Goal: Information Seeking & Learning: Find contact information

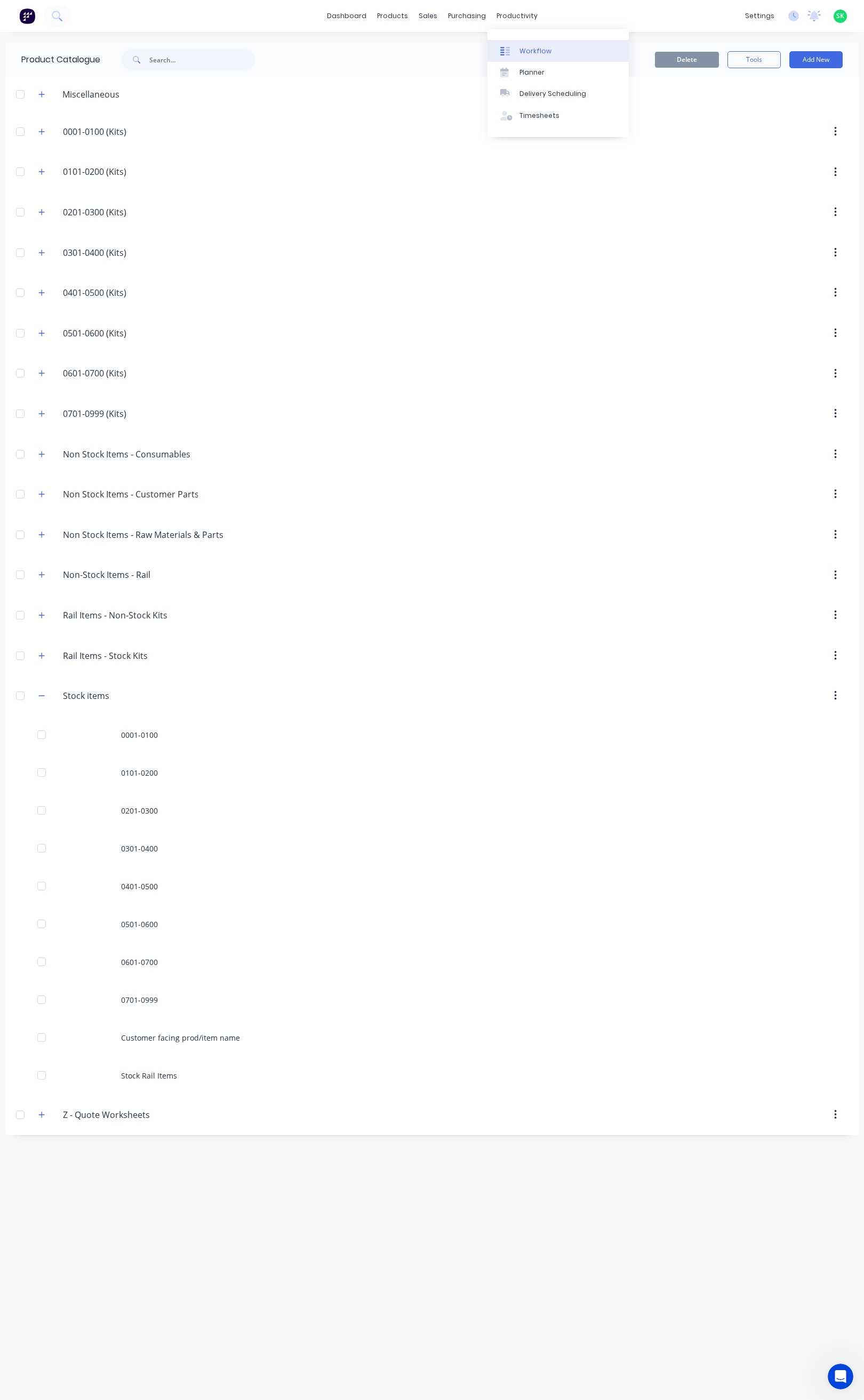
click at [509, 47] on icon at bounding box center [505, 51] width 9 height 9
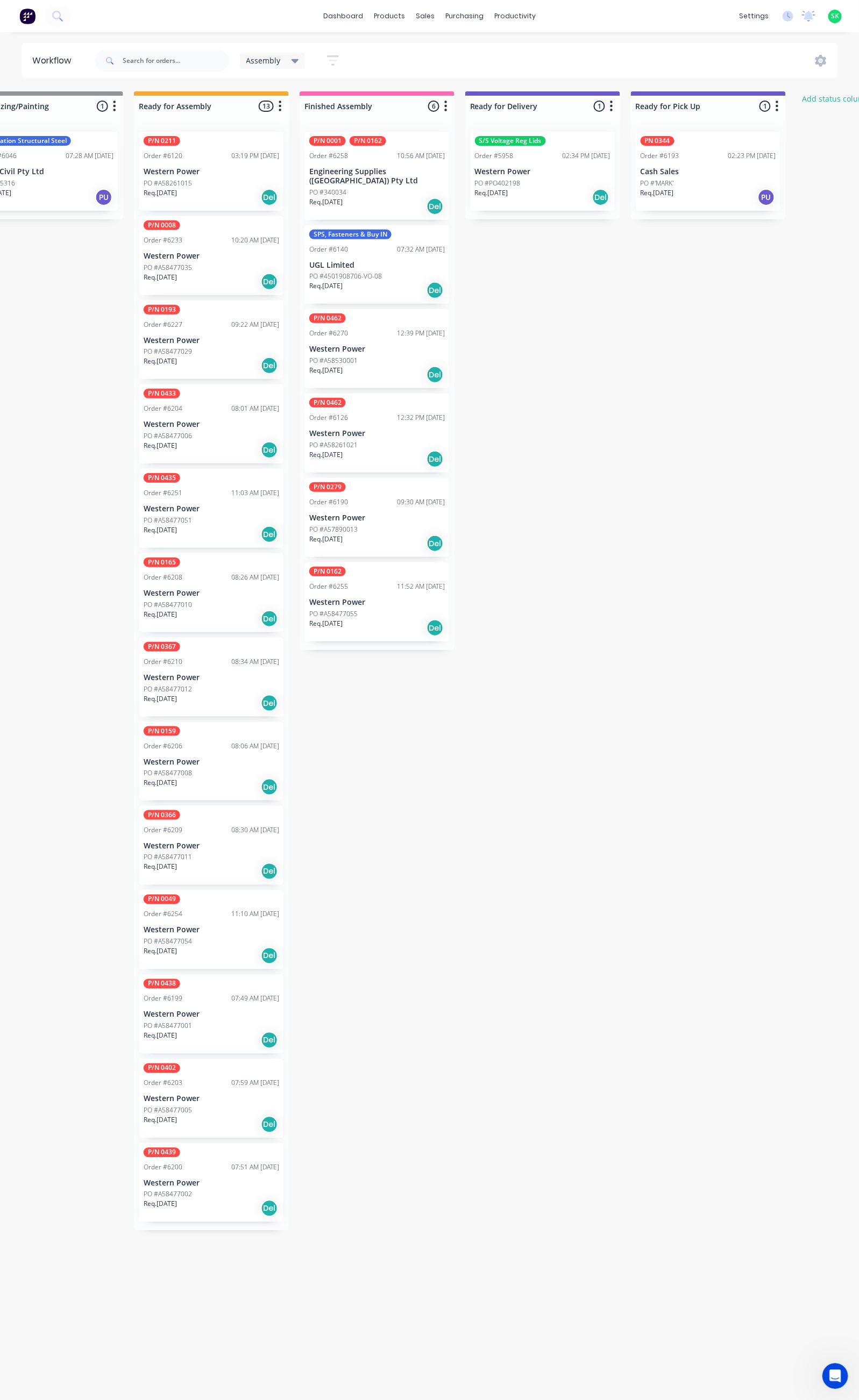
scroll to position [0, 392]
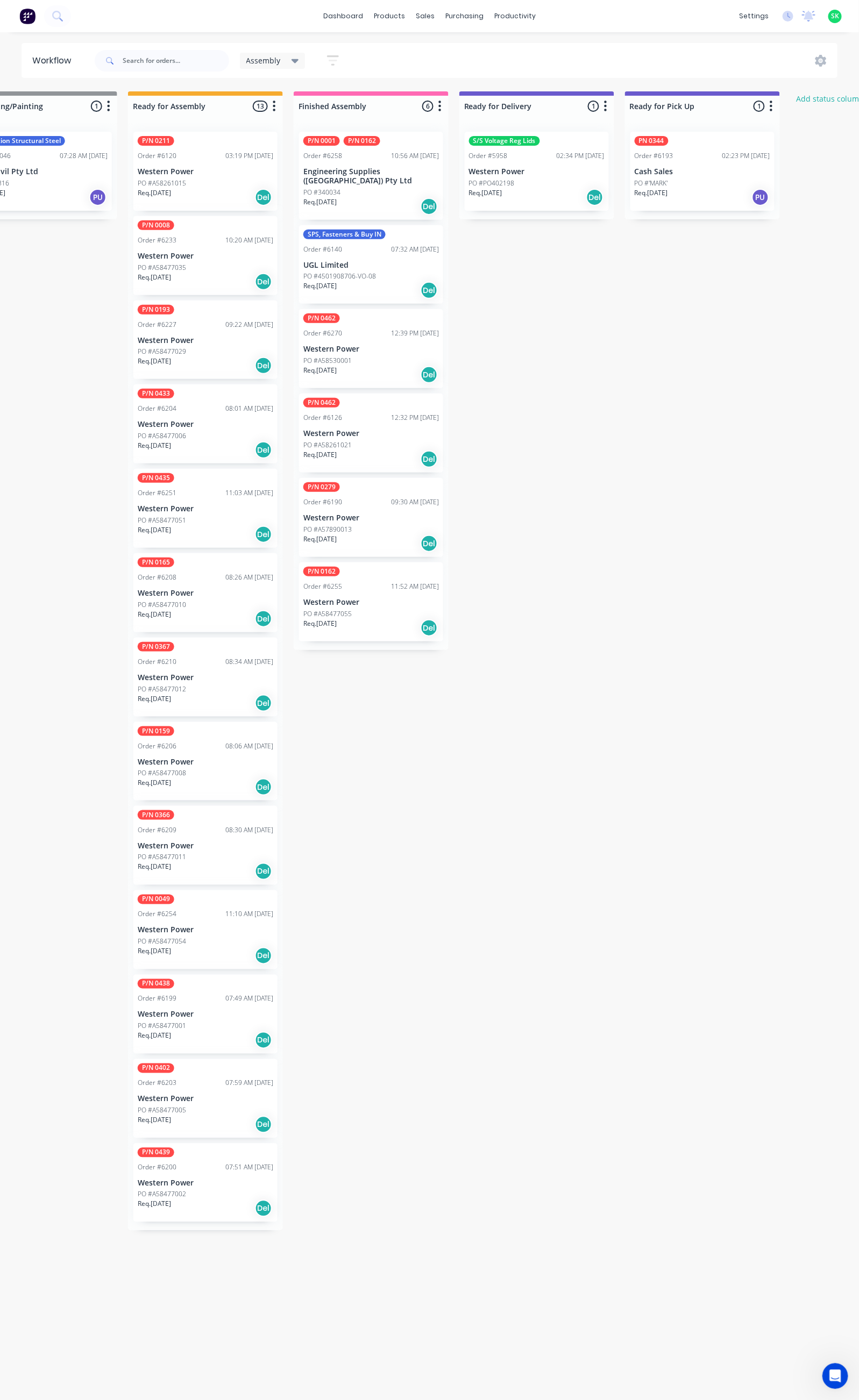
click at [365, 609] on div "PO #A58477055" at bounding box center [371, 613] width 136 height 9
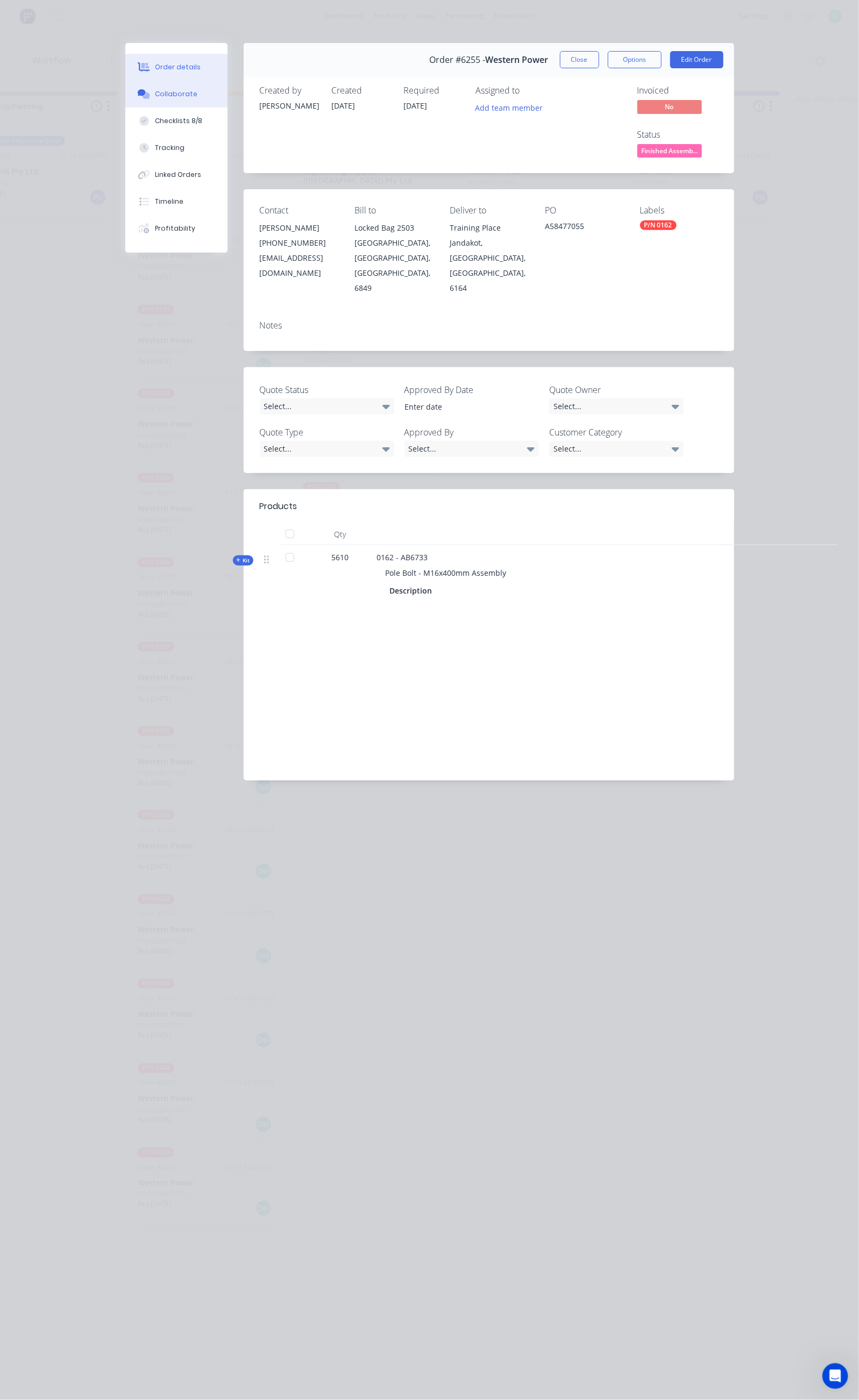
click at [155, 96] on div "Collaborate" at bounding box center [176, 94] width 42 height 9
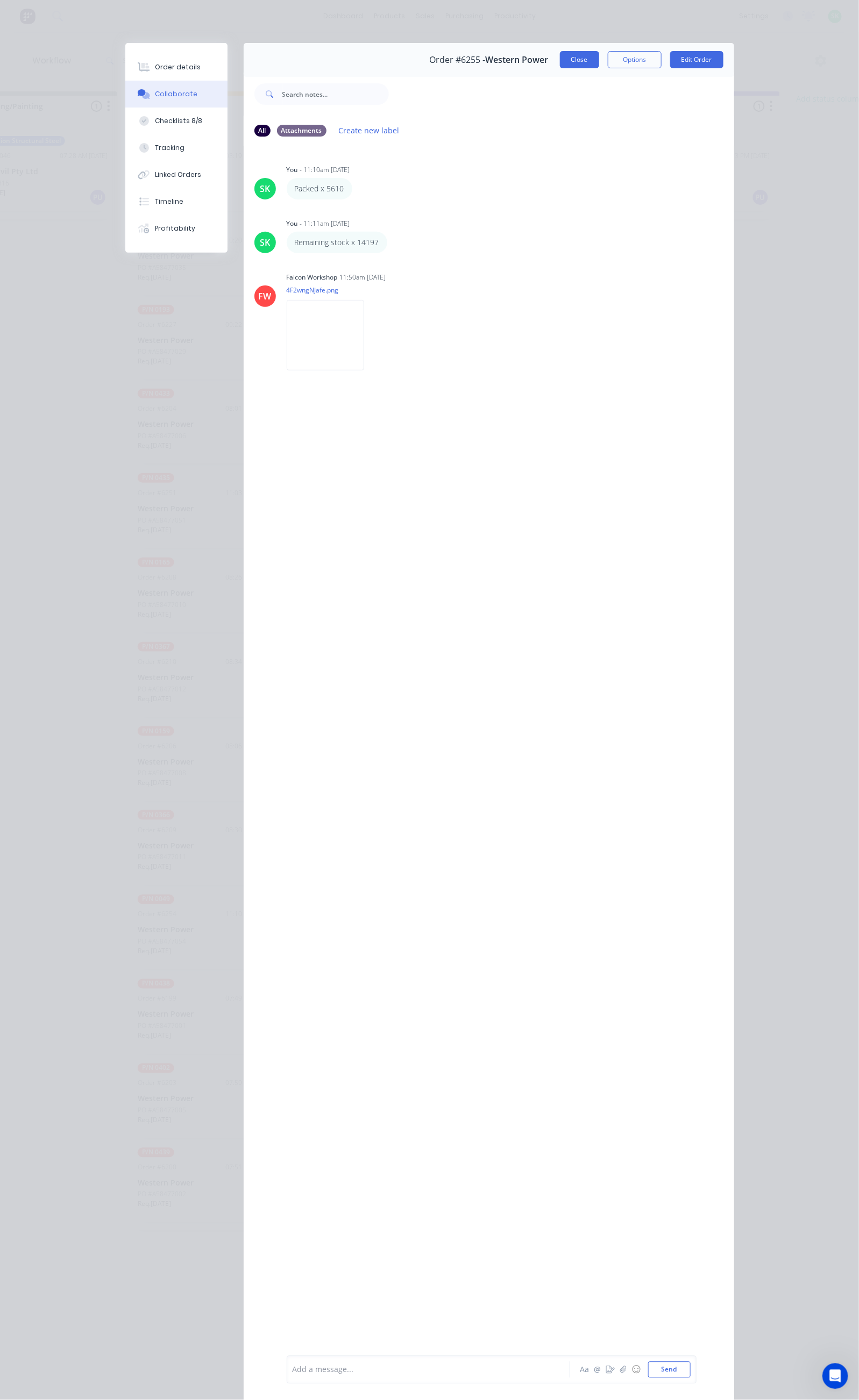
click at [599, 64] on button "Close" at bounding box center [580, 59] width 39 height 17
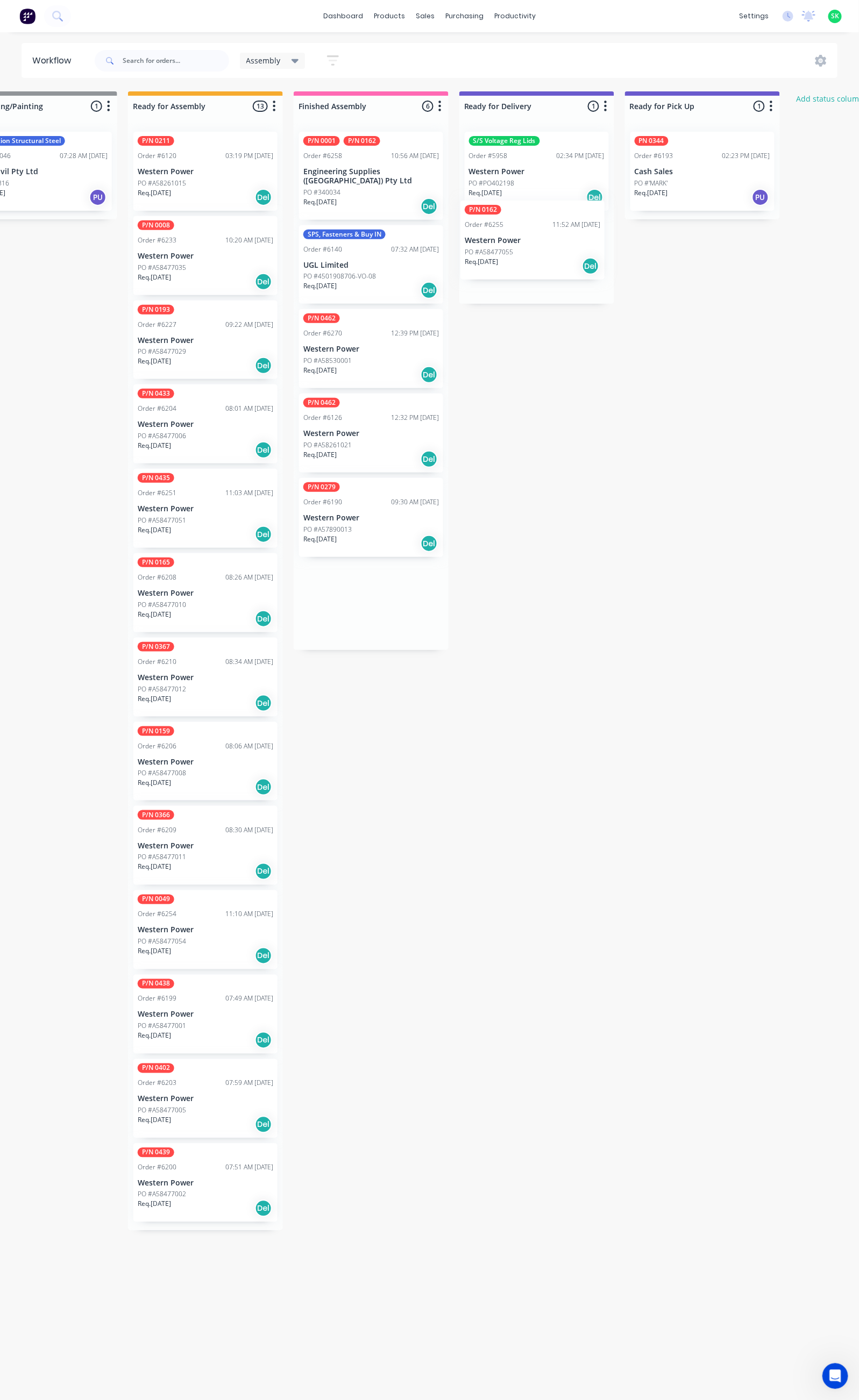
drag, startPoint x: 388, startPoint y: 573, endPoint x: 517, endPoint y: 245, distance: 352.5
click at [517, 245] on div "Submitted 44 Status colour #273444 hex #273444 Save Cancel Summaries Total orde…" at bounding box center [575, 741] width 1950 height 1299
click at [360, 535] on div "Req. [DATE] Del" at bounding box center [371, 544] width 136 height 18
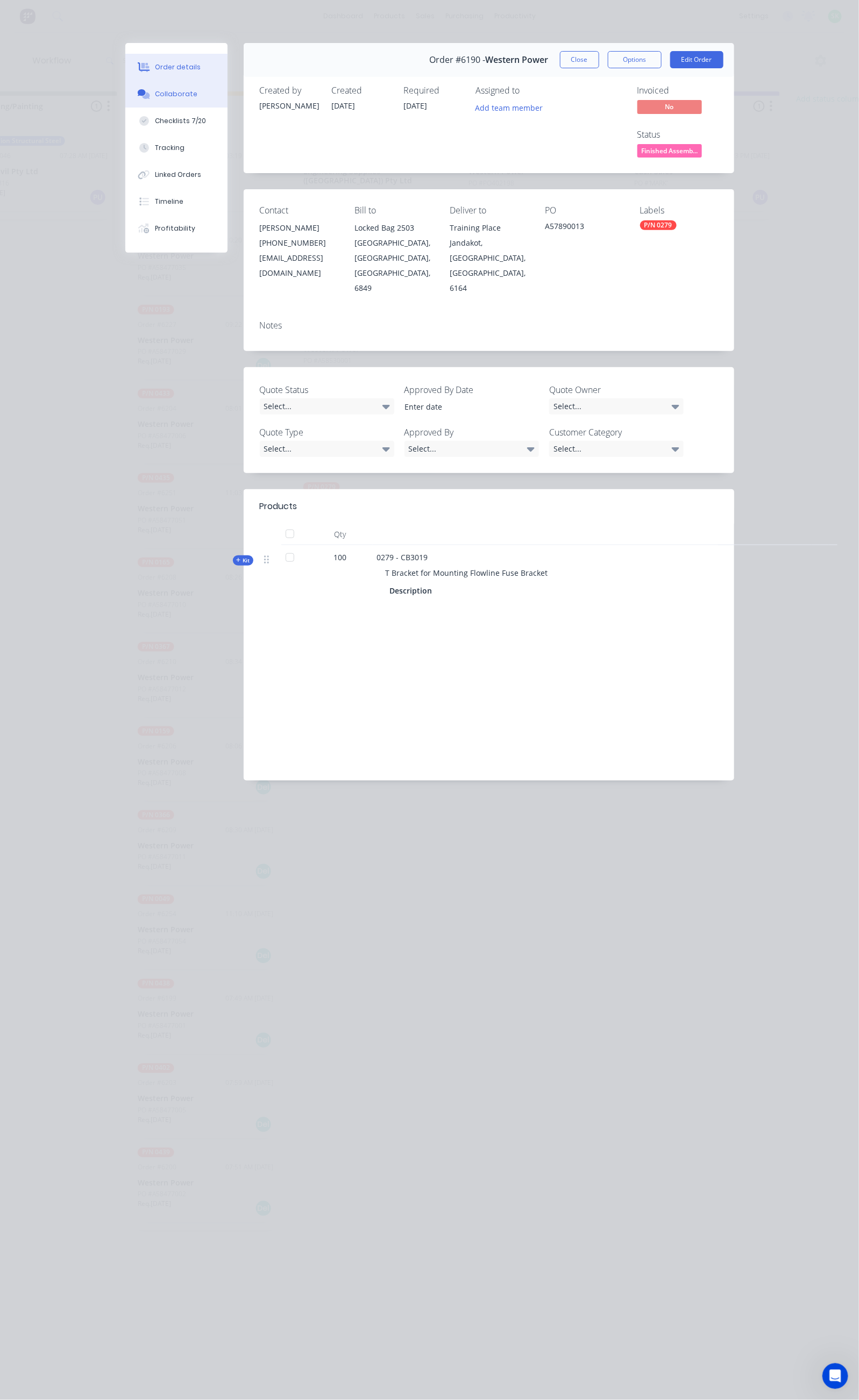
click at [155, 94] on div "Collaborate" at bounding box center [176, 94] width 42 height 9
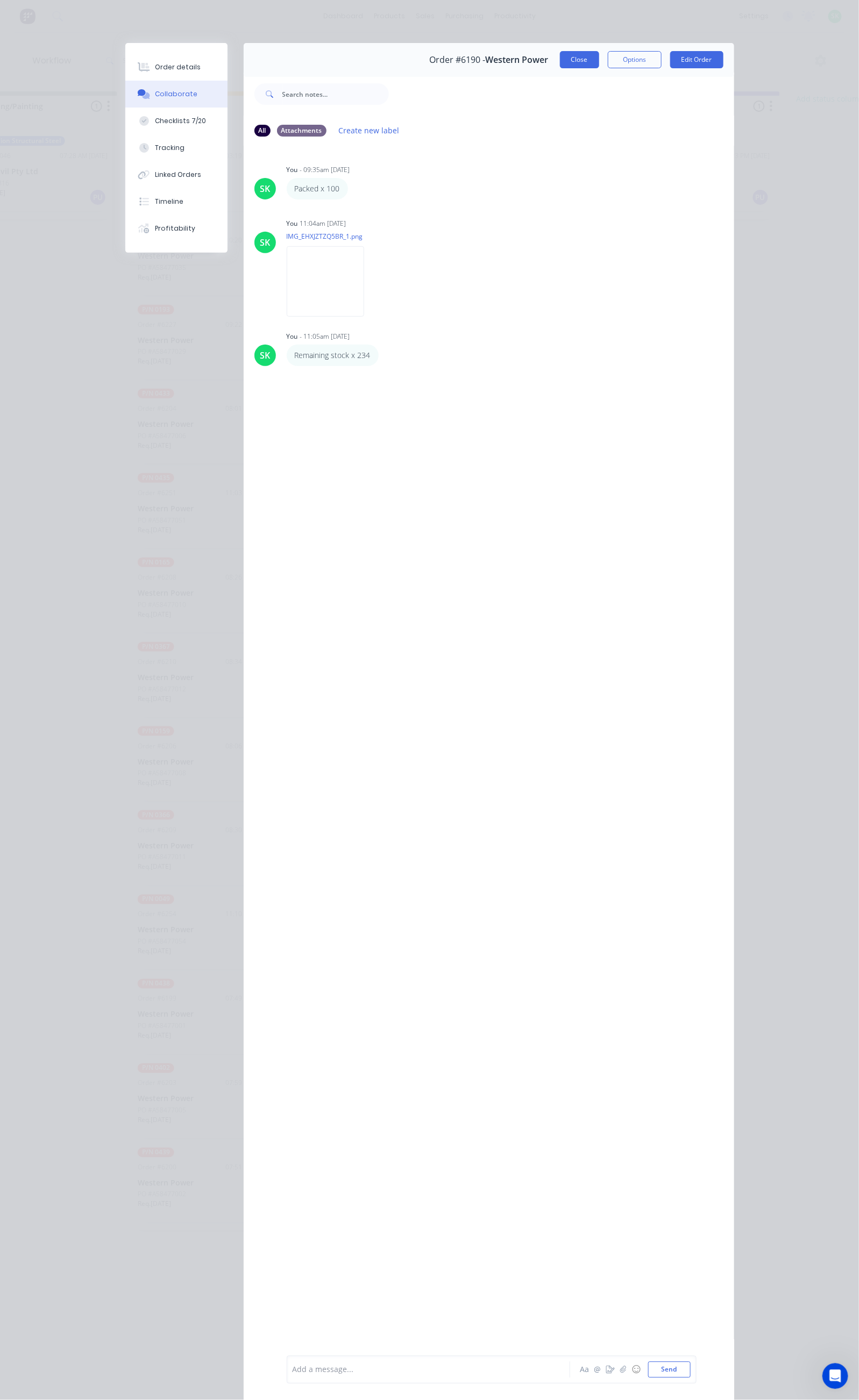
click at [599, 56] on button "Close" at bounding box center [580, 59] width 39 height 17
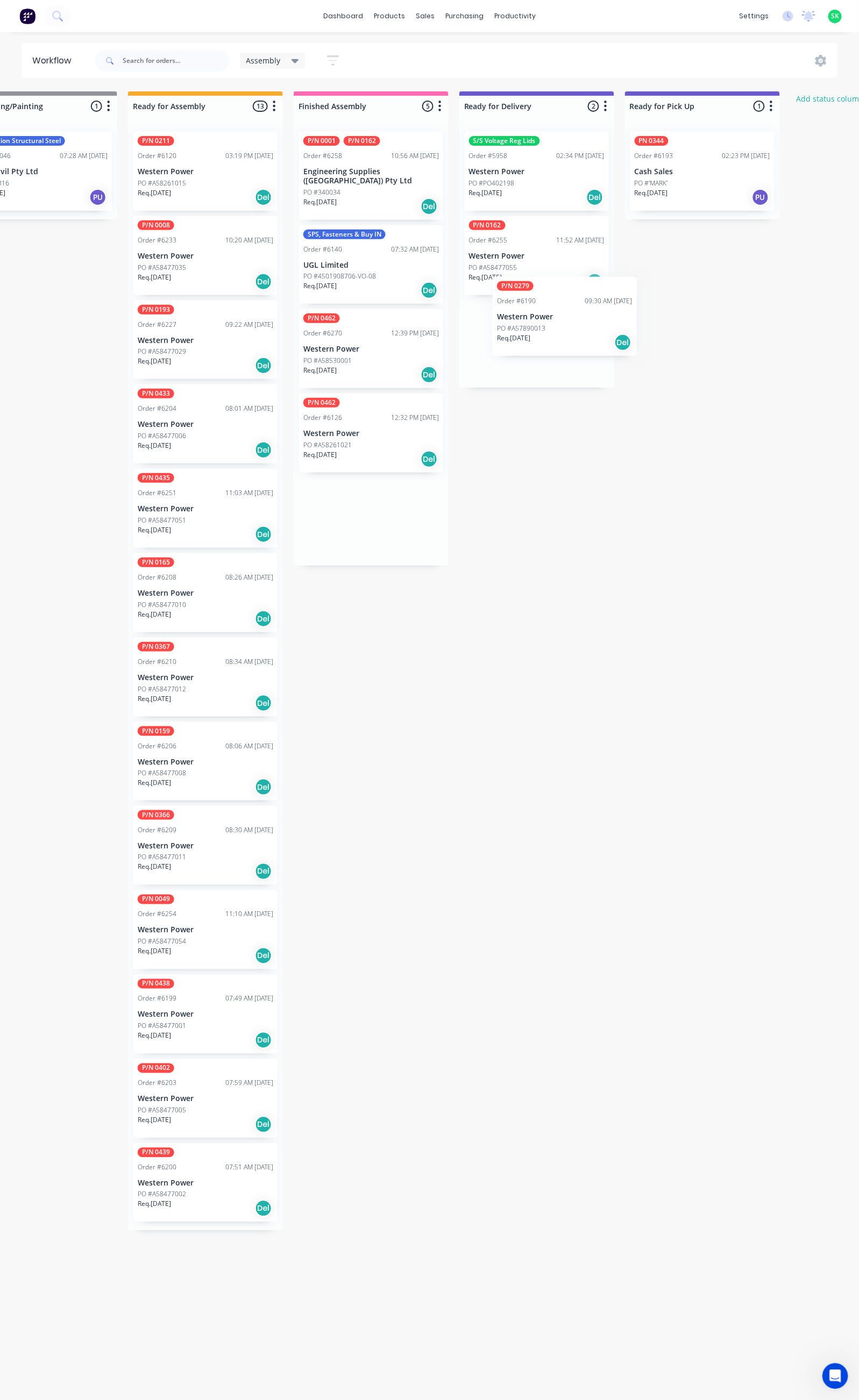
drag, startPoint x: 359, startPoint y: 513, endPoint x: 557, endPoint y: 315, distance: 280.0
click at [557, 315] on div "Submitted 44 Status colour #273444 hex #273444 Save Cancel Summaries Total orde…" at bounding box center [575, 741] width 1950 height 1299
click at [378, 429] on p "Western Power" at bounding box center [371, 434] width 136 height 9
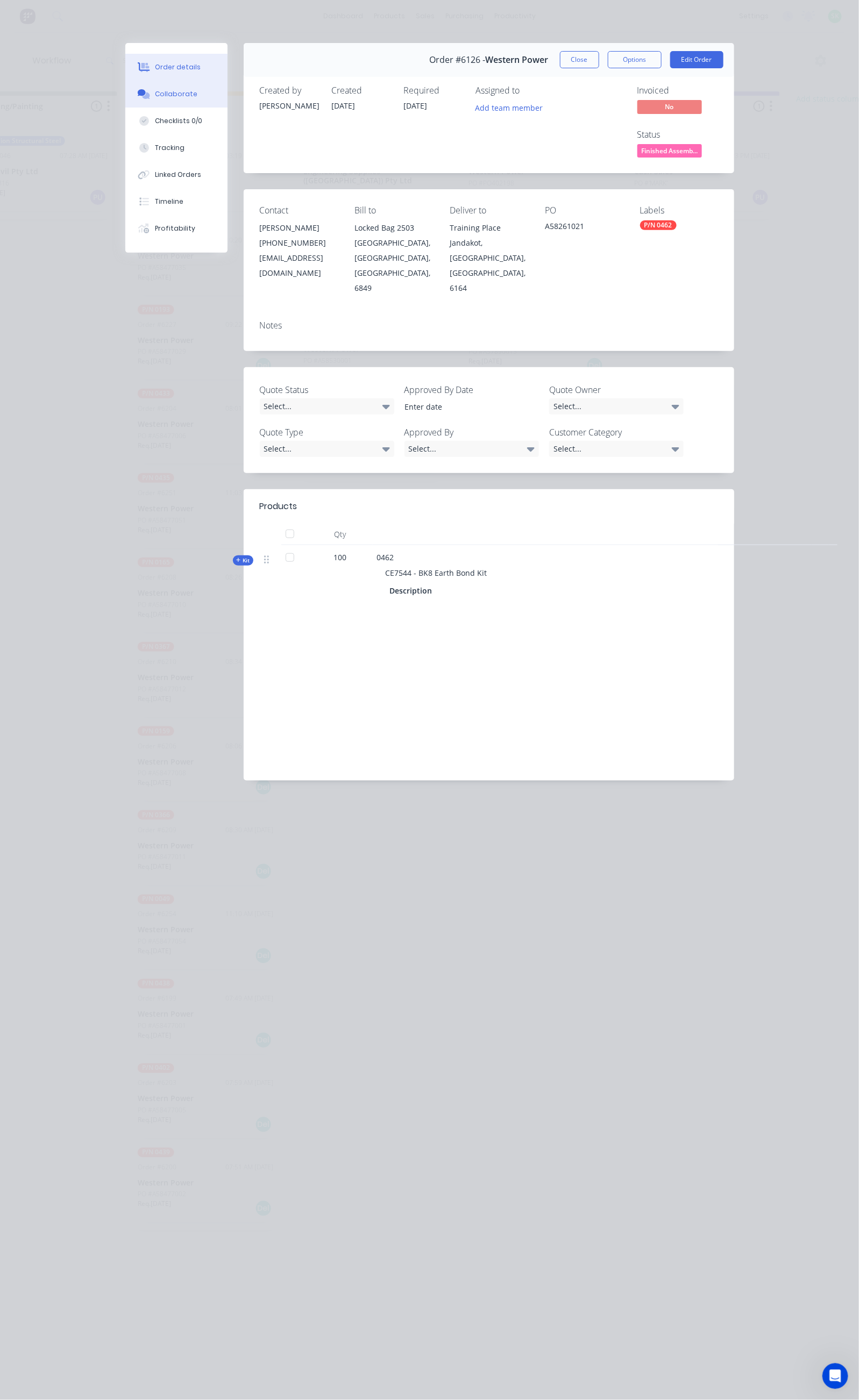
click at [155, 94] on div "Collaborate" at bounding box center [176, 94] width 42 height 9
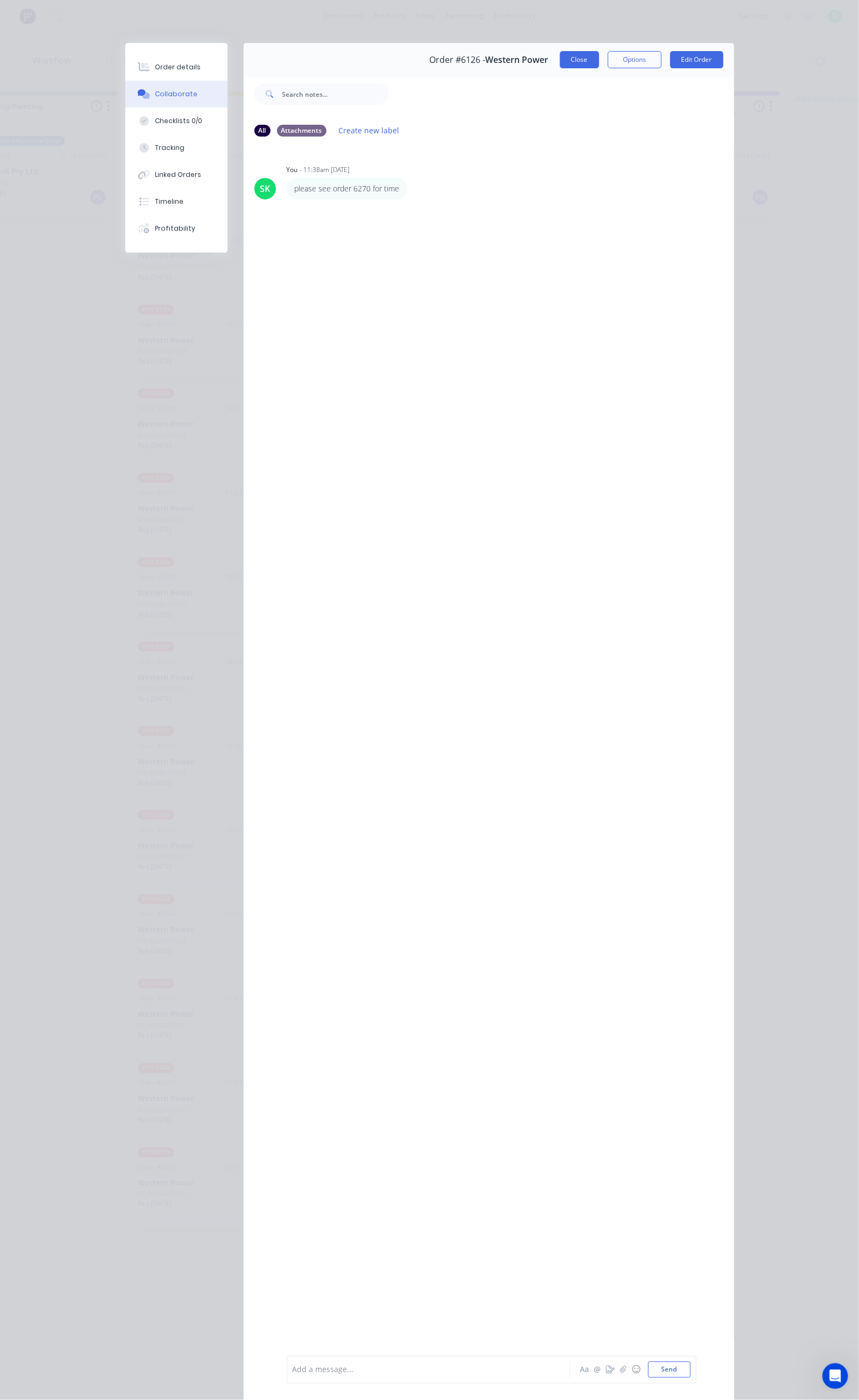
click at [599, 58] on button "Close" at bounding box center [580, 59] width 39 height 17
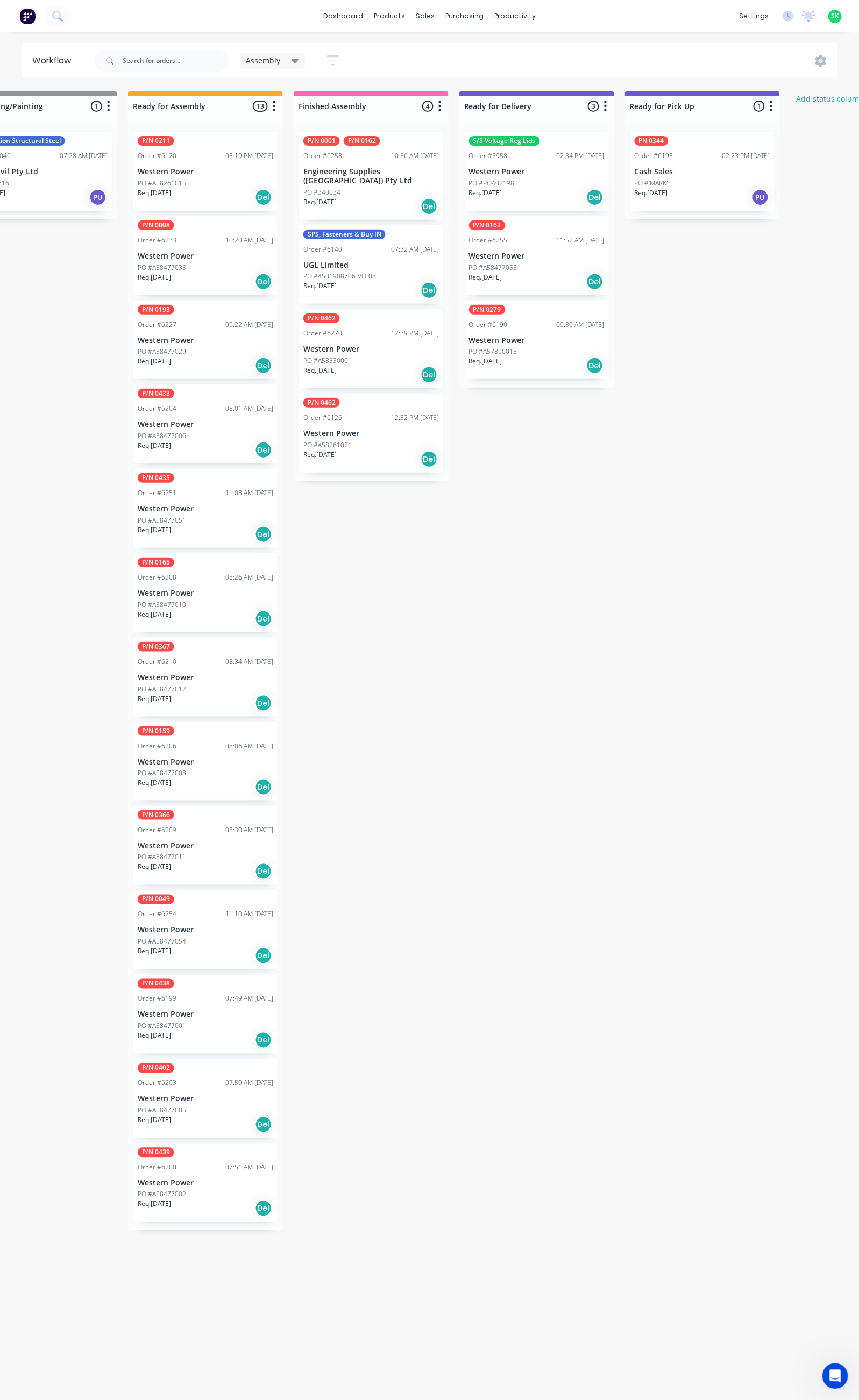
click at [387, 345] on p "Western Power" at bounding box center [371, 349] width 136 height 9
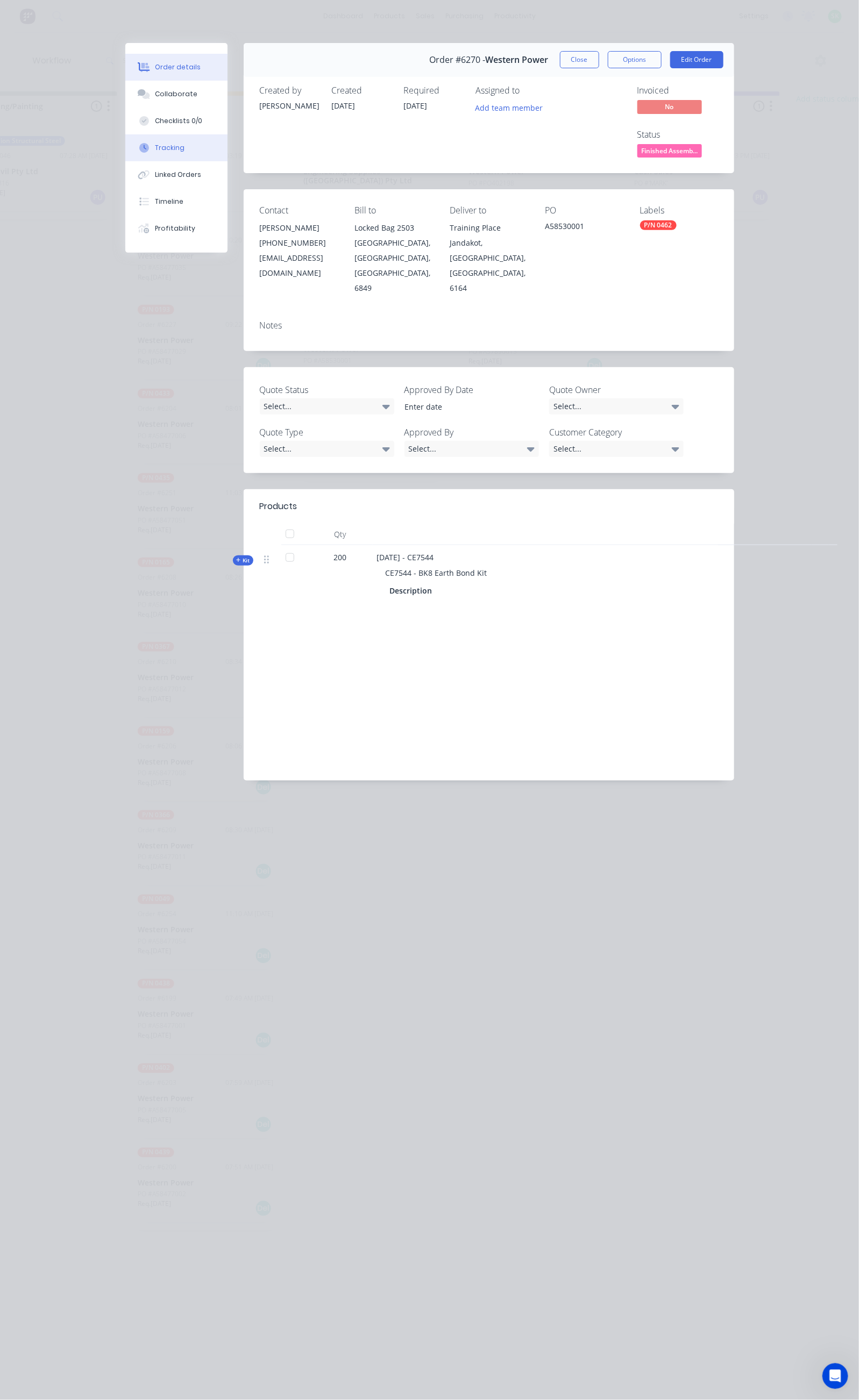
click at [125, 140] on button "Tracking" at bounding box center [176, 148] width 102 height 27
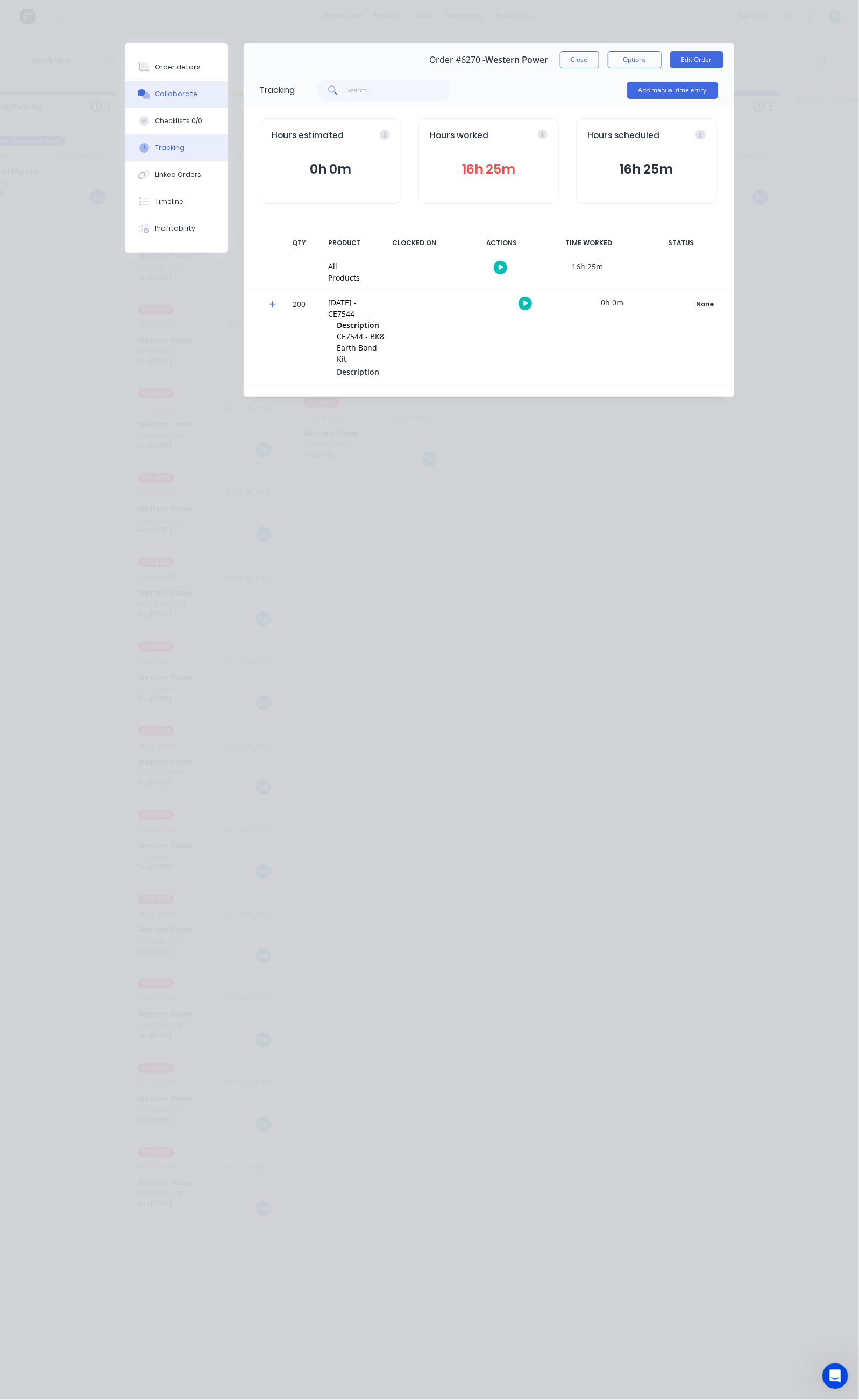
click at [125, 97] on button "Collaborate" at bounding box center [176, 94] width 102 height 27
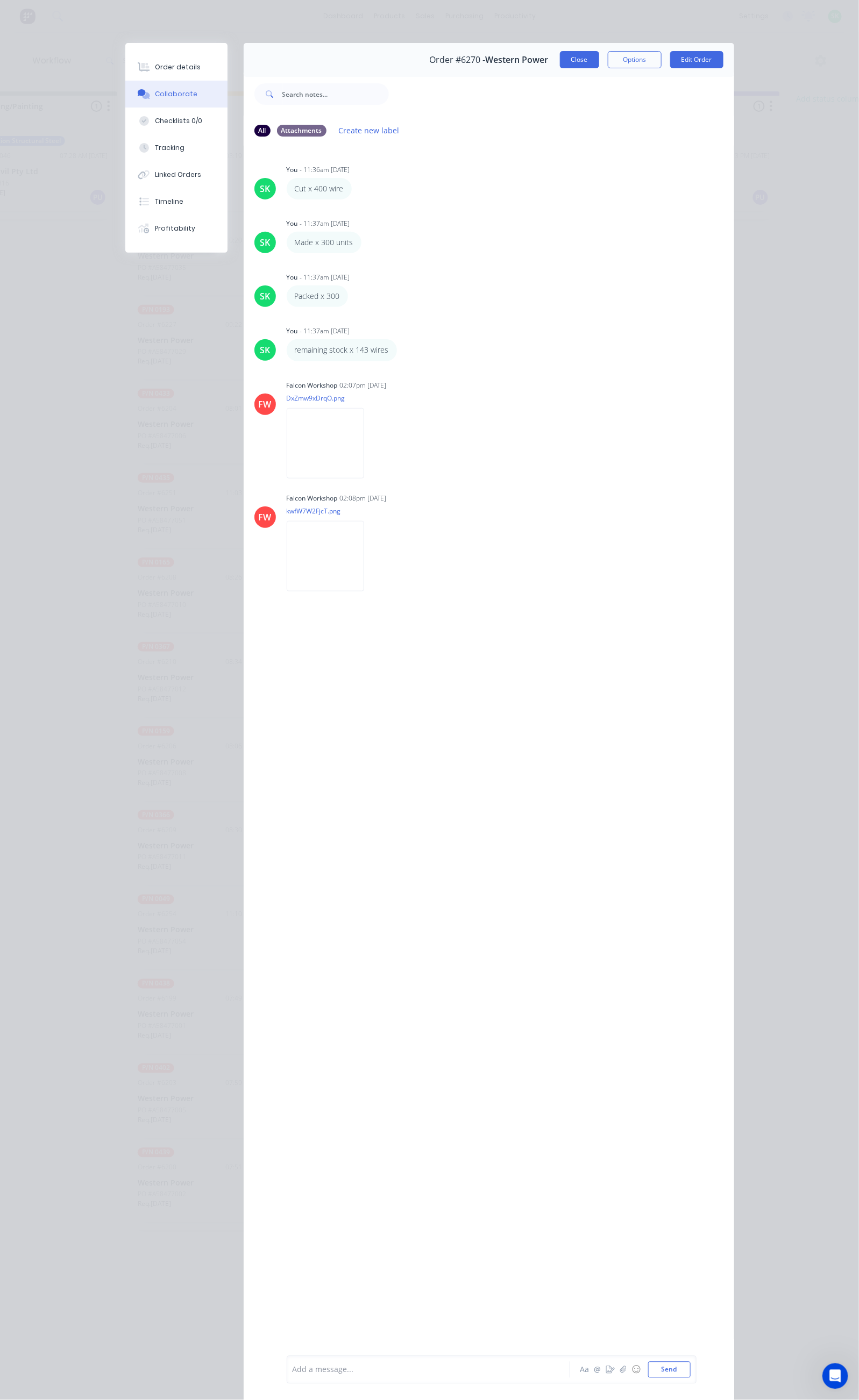
click at [599, 64] on button "Close" at bounding box center [580, 59] width 39 height 17
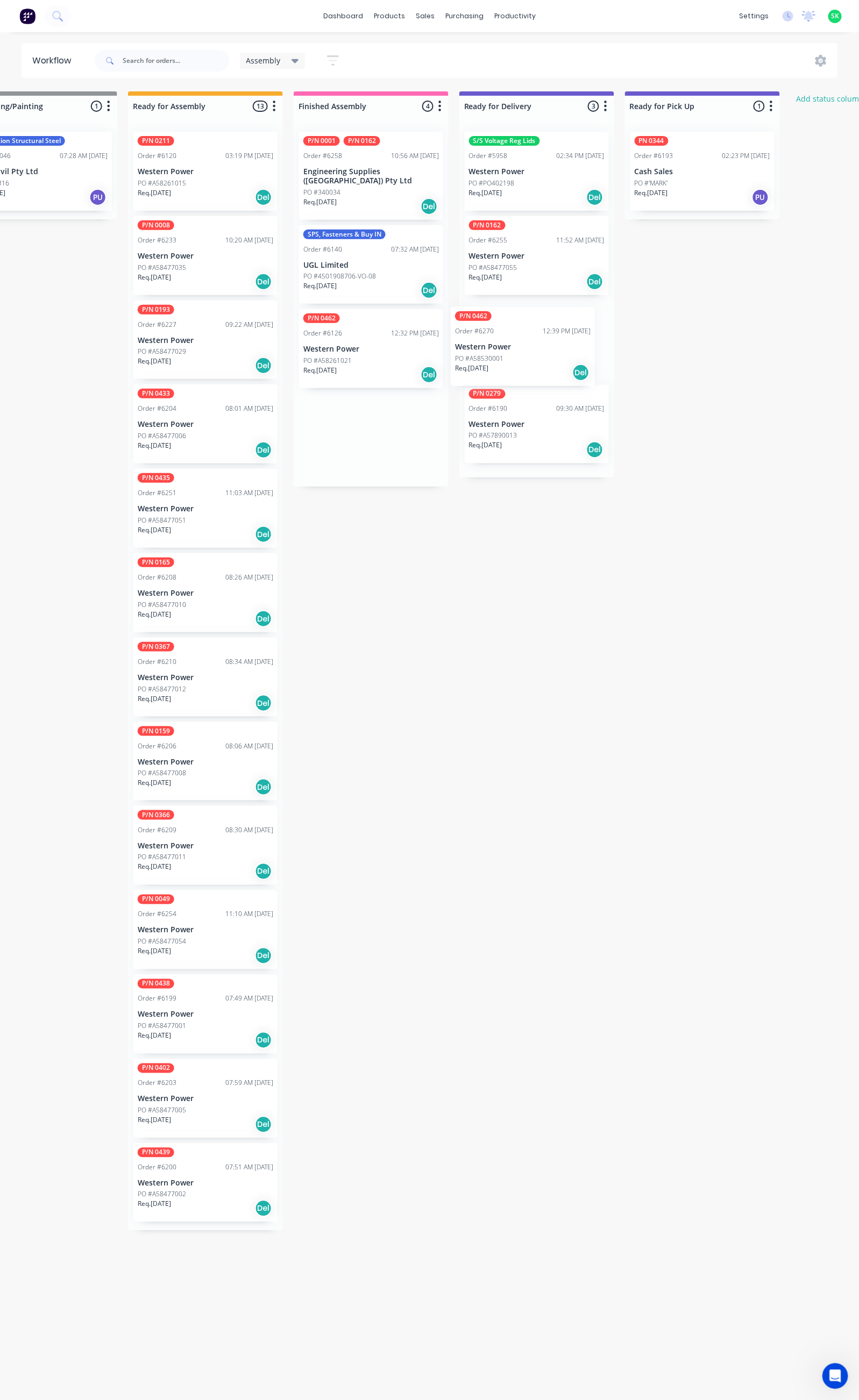
drag, startPoint x: 379, startPoint y: 344, endPoint x: 534, endPoint y: 354, distance: 155.3
click at [534, 354] on div "Submitted 44 Status colour #273444 hex #273444 Save Cancel Summaries Total orde…" at bounding box center [575, 741] width 1950 height 1299
drag, startPoint x: 381, startPoint y: 342, endPoint x: 550, endPoint y: 340, distance: 169.0
click at [550, 340] on div "Submitted 44 Status colour #273444 hex #273444 Save Cancel Summaries Total orde…" at bounding box center [575, 741] width 1950 height 1299
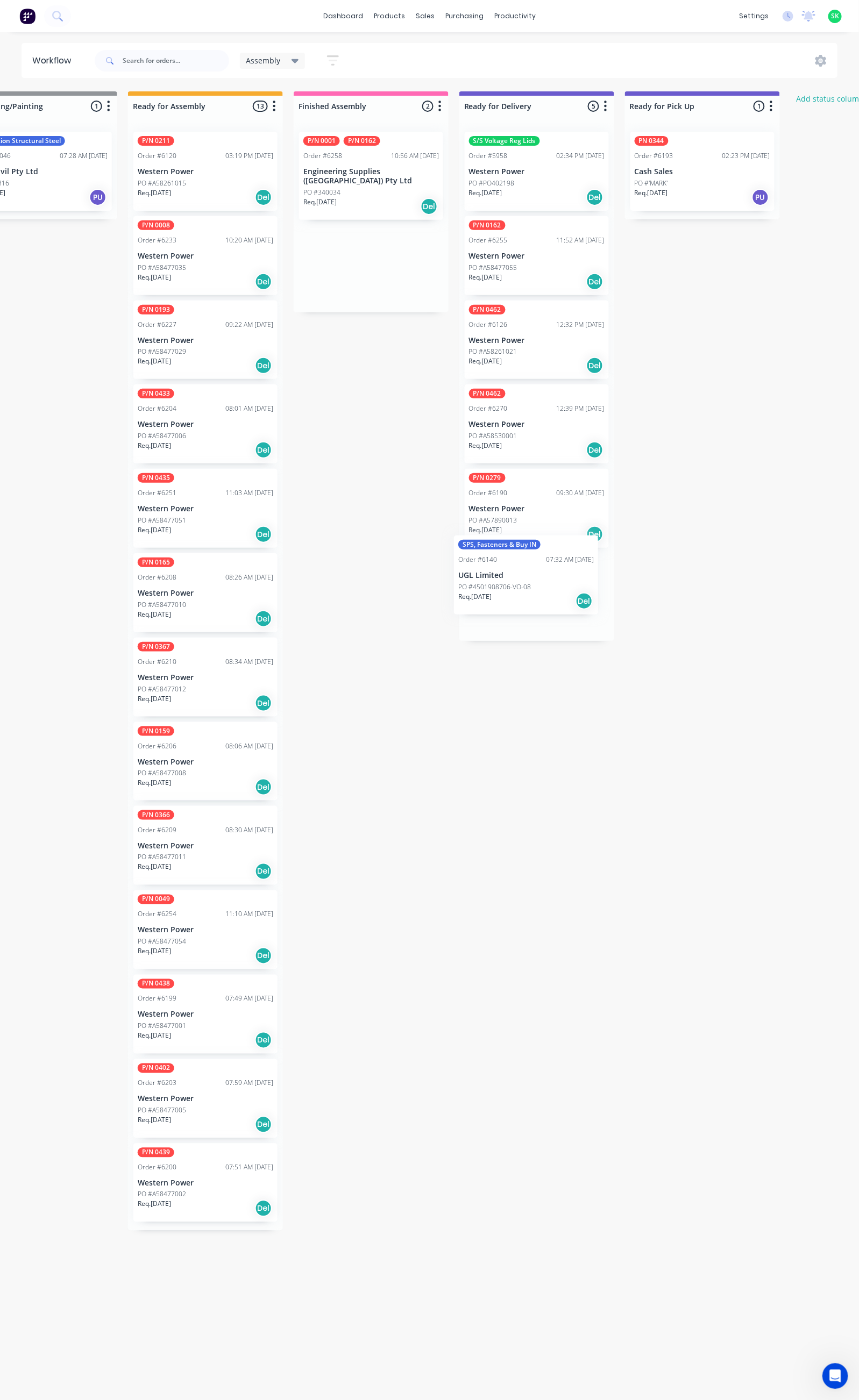
drag, startPoint x: 381, startPoint y: 293, endPoint x: 520, endPoint y: 582, distance: 320.7
click at [520, 582] on div "Submitted 44 Status colour #273444 hex #273444 Save Cancel Summaries Total orde…" at bounding box center [575, 741] width 1950 height 1299
click at [355, 188] on div "PO #340034" at bounding box center [371, 192] width 136 height 9
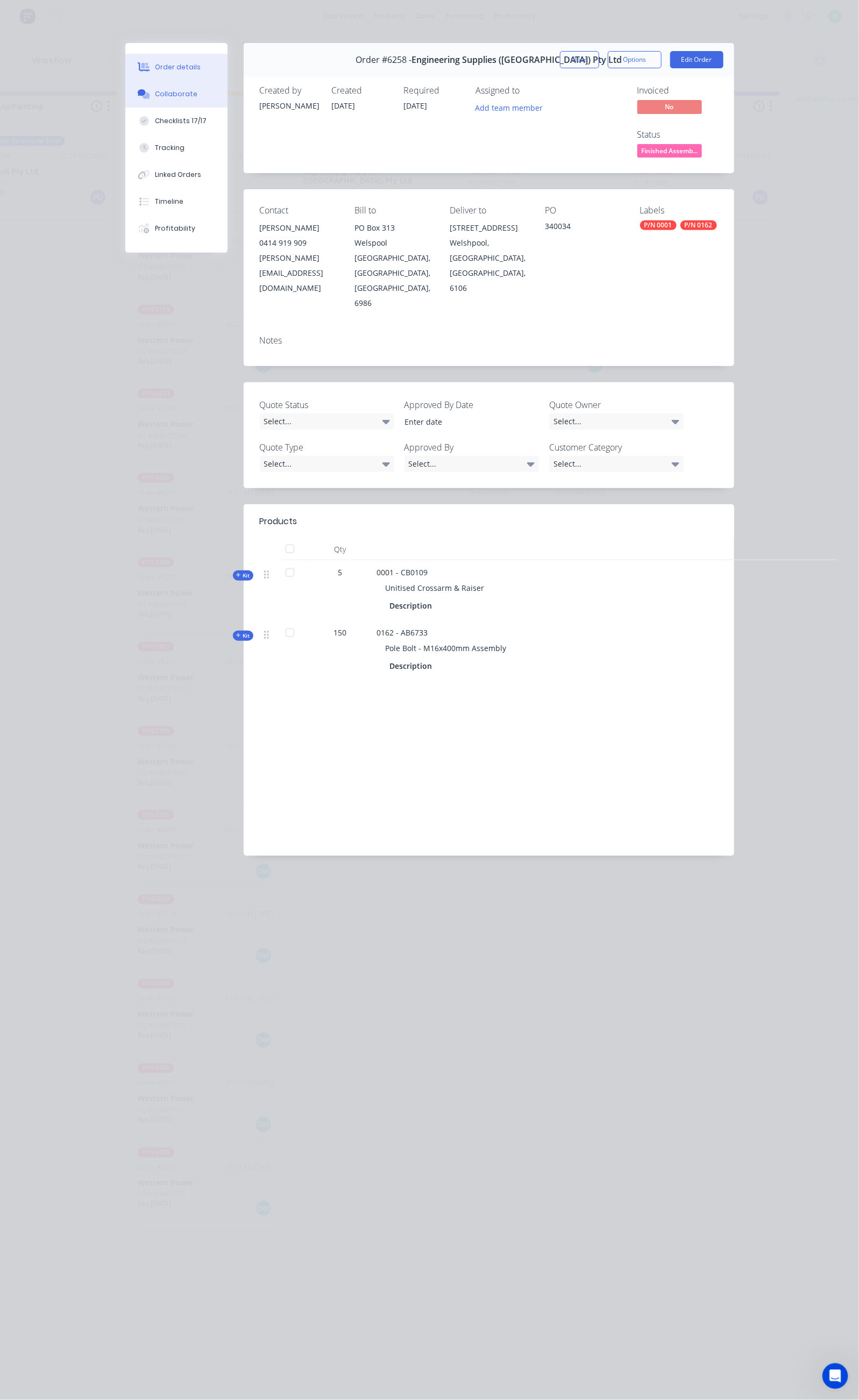
click at [125, 102] on button "Collaborate" at bounding box center [176, 94] width 102 height 27
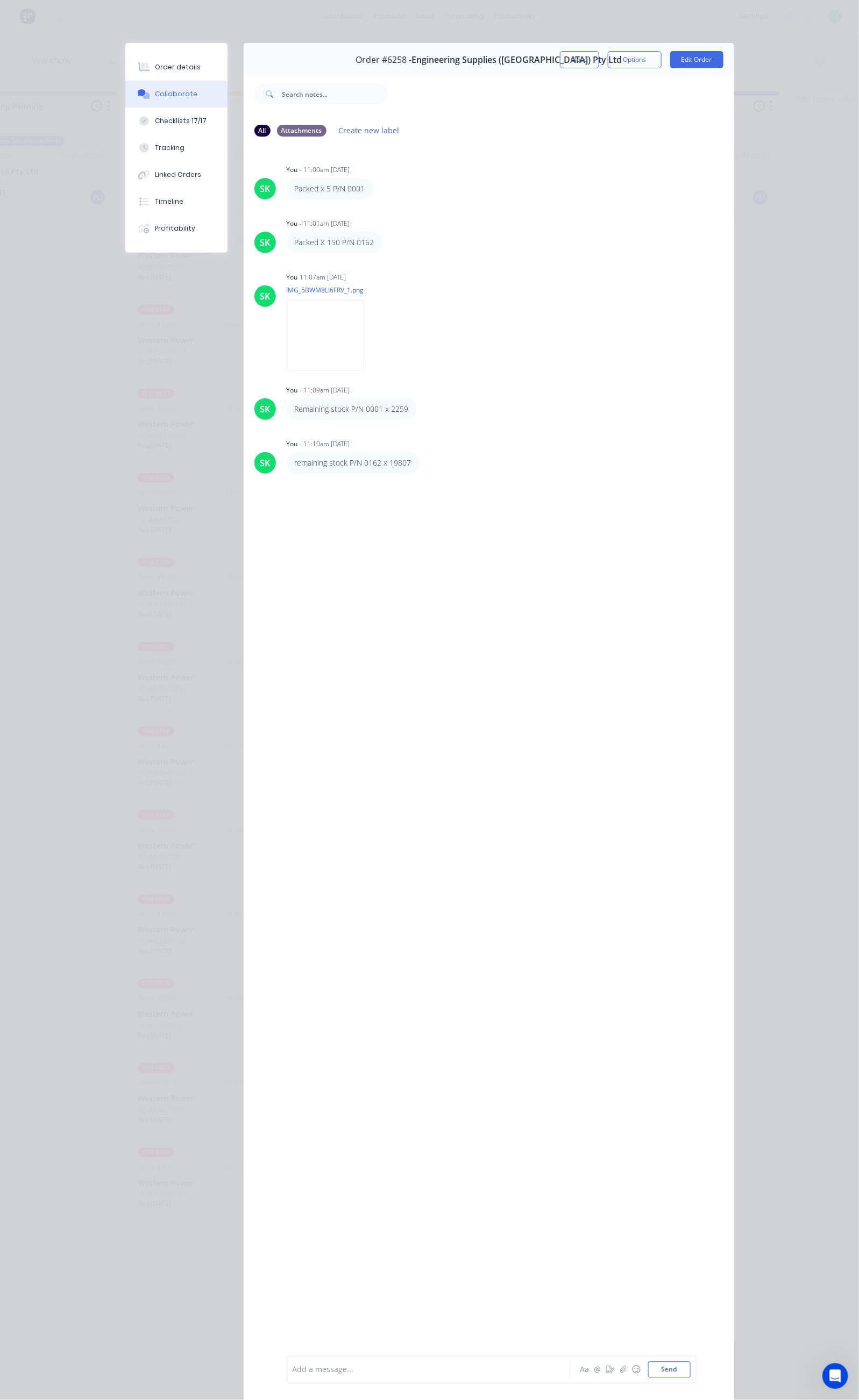
click at [599, 62] on button "Close" at bounding box center [580, 59] width 39 height 17
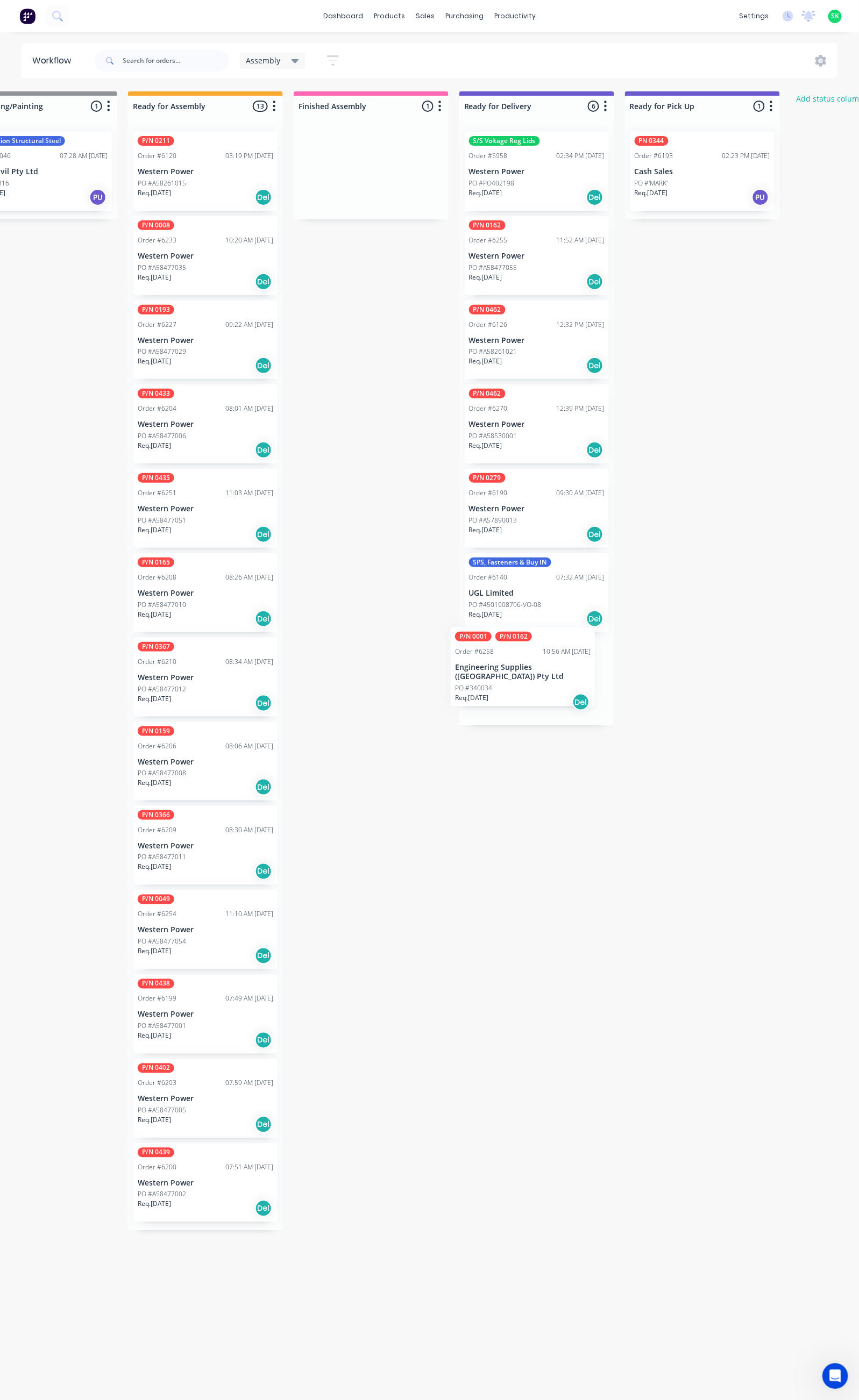
drag, startPoint x: 357, startPoint y: 165, endPoint x: 507, endPoint y: 663, distance: 520.1
click at [507, 663] on div "Submitted 44 Status colour #273444 hex #273444 Save Cancel Summaries Total orde…" at bounding box center [575, 741] width 1950 height 1299
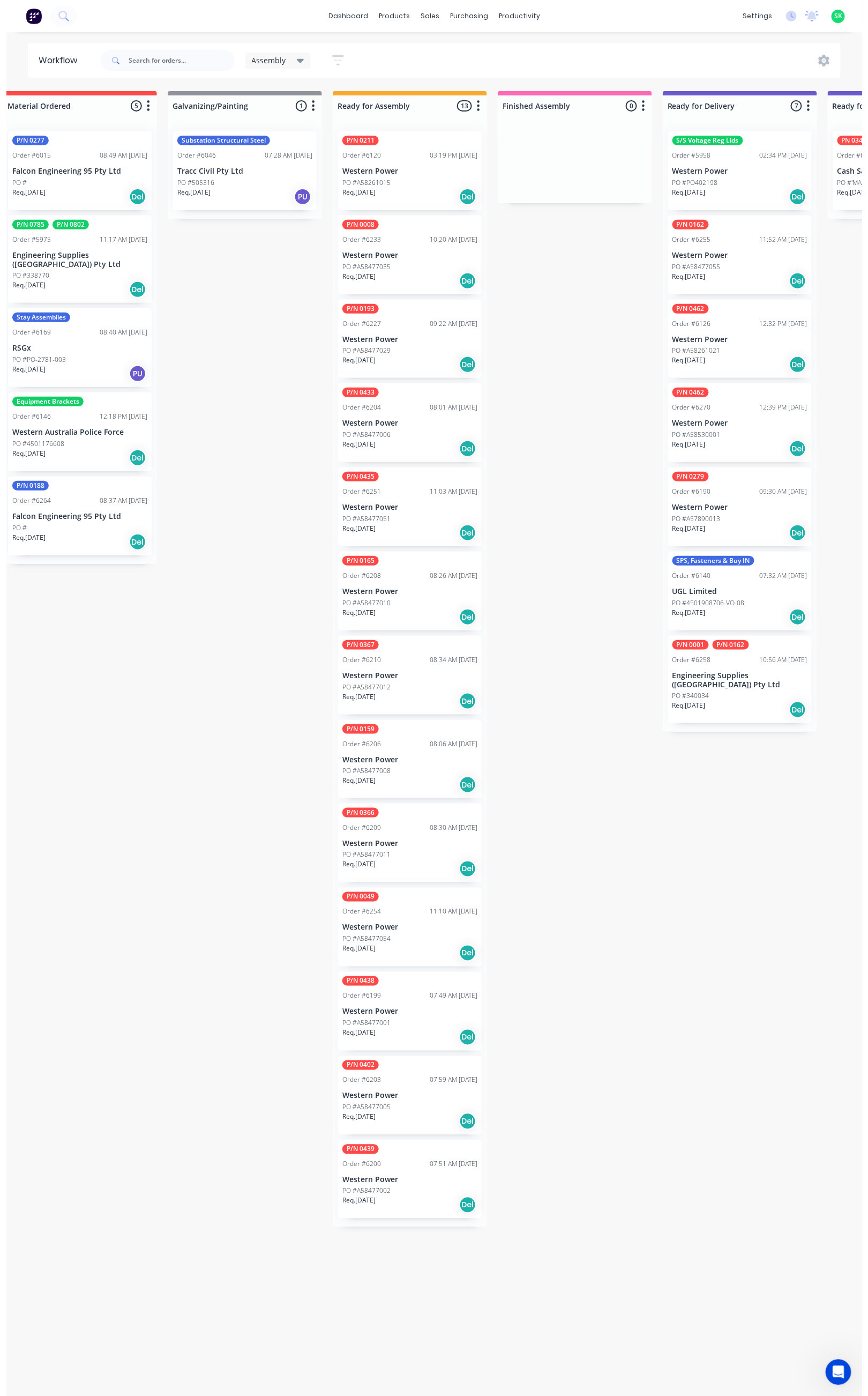
scroll to position [0, 0]
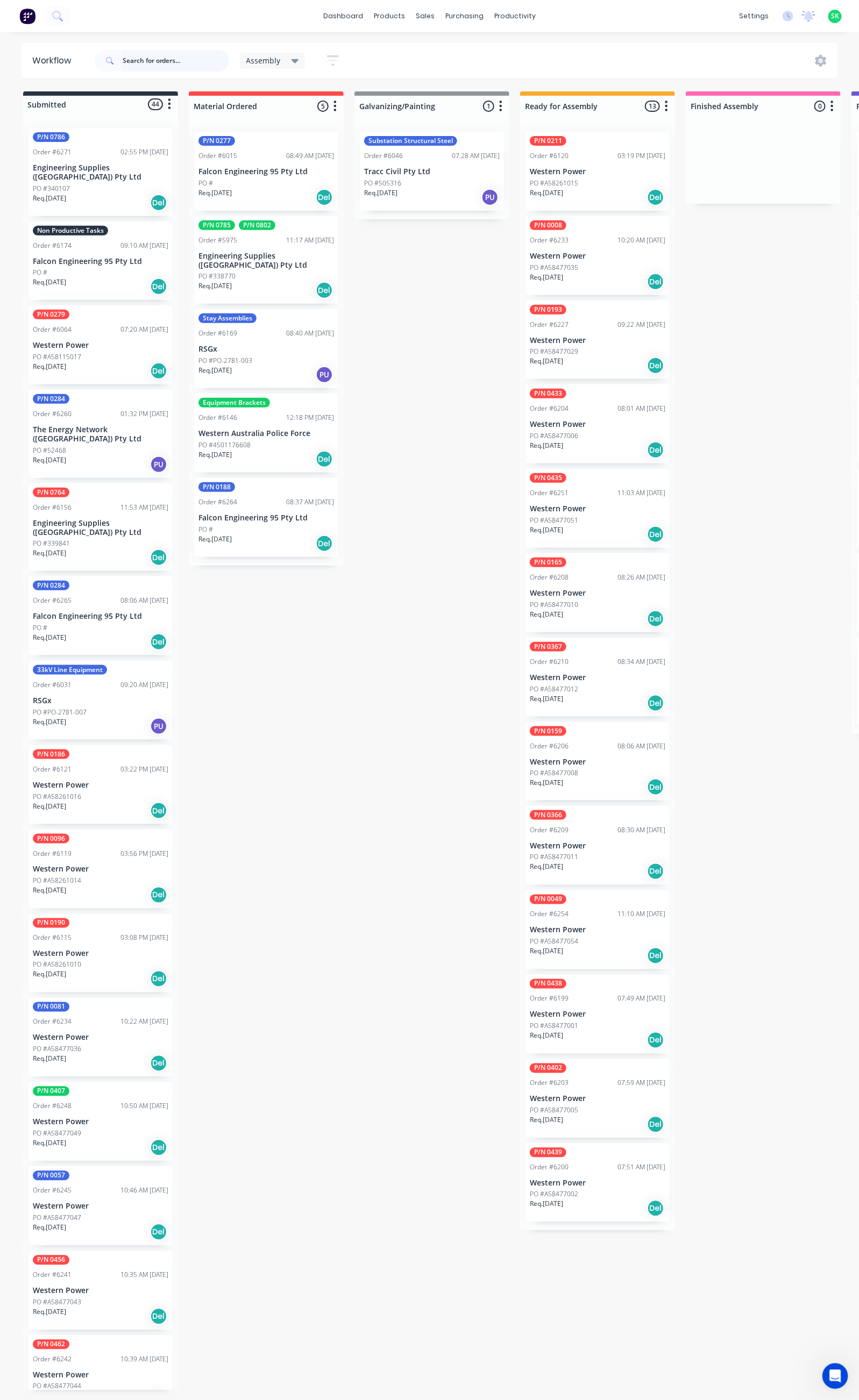
drag, startPoint x: 127, startPoint y: 63, endPoint x: 110, endPoint y: 56, distance: 18.4
click at [124, 64] on input "text" at bounding box center [175, 61] width 107 height 21
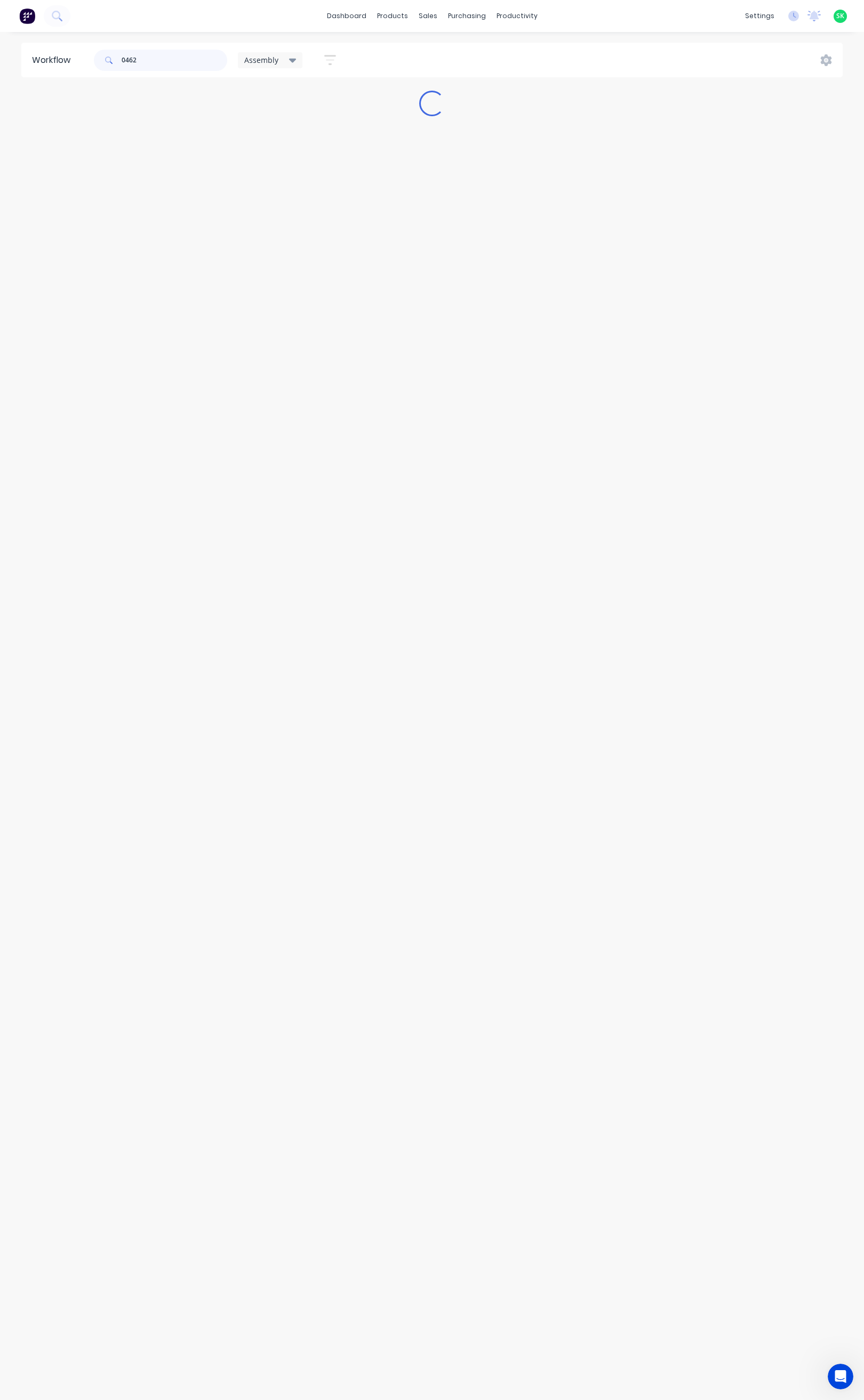
type input "0462"
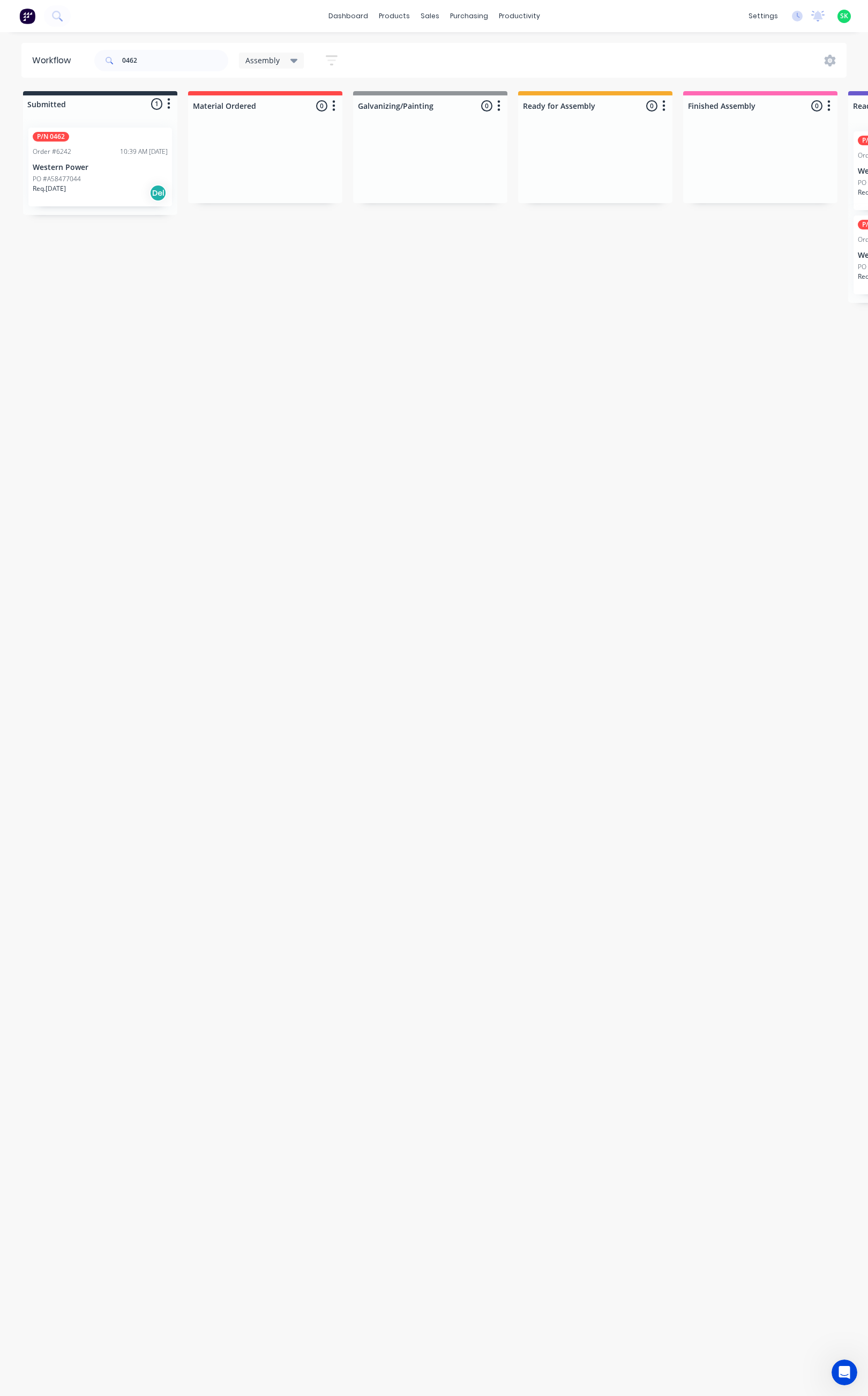
click at [116, 169] on p "Western Power" at bounding box center [100, 168] width 135 height 9
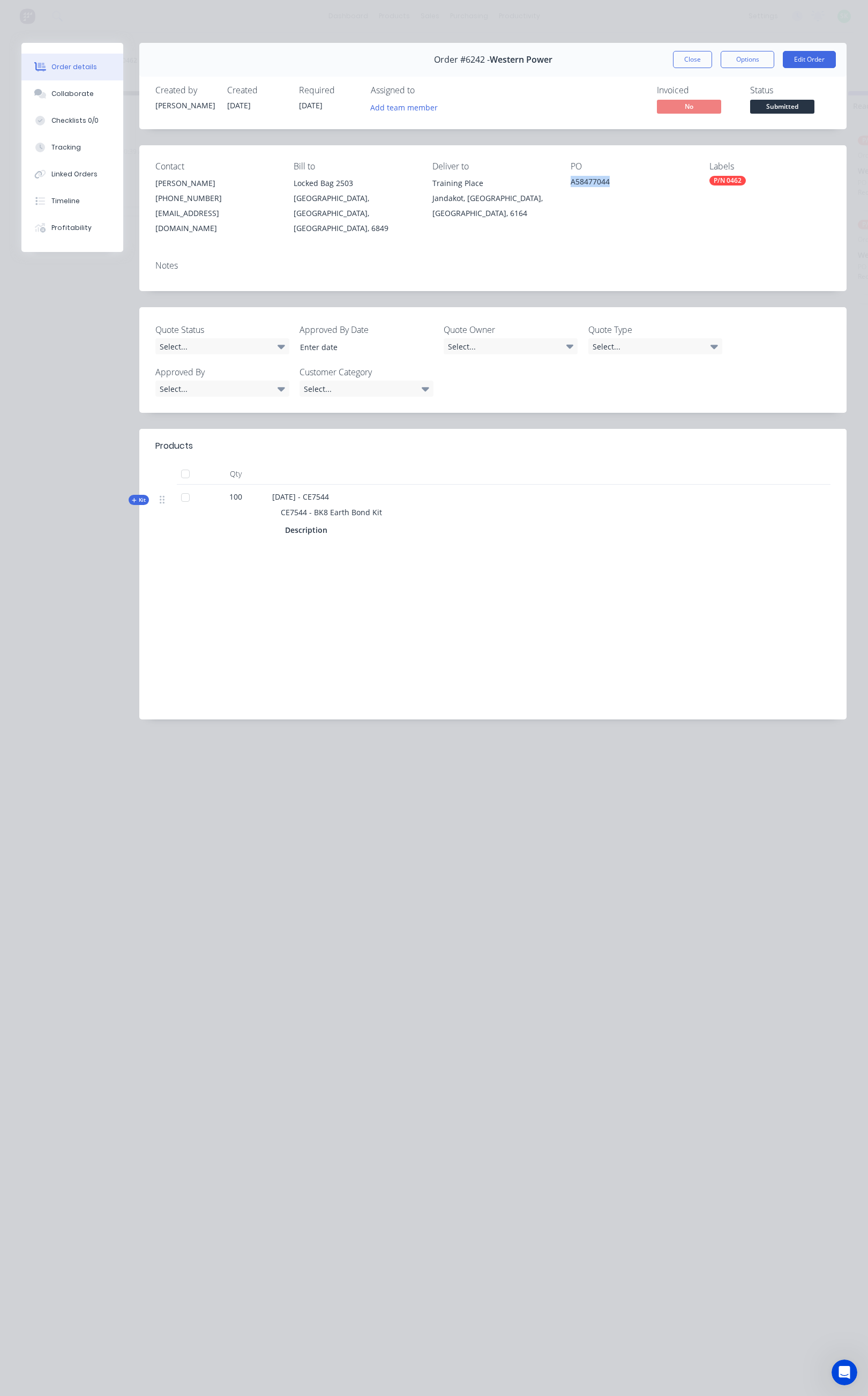
drag, startPoint x: 621, startPoint y: 180, endPoint x: 570, endPoint y: 179, distance: 51.0
click at [570, 179] on div "Contact [PERSON_NAME] [PHONE_NUMBER] [EMAIL_ADDRESS][DOMAIN_NAME] Bill to Locke…" at bounding box center [493, 199] width 707 height 107
copy div "A58477044"
